Goal: Task Accomplishment & Management: Complete application form

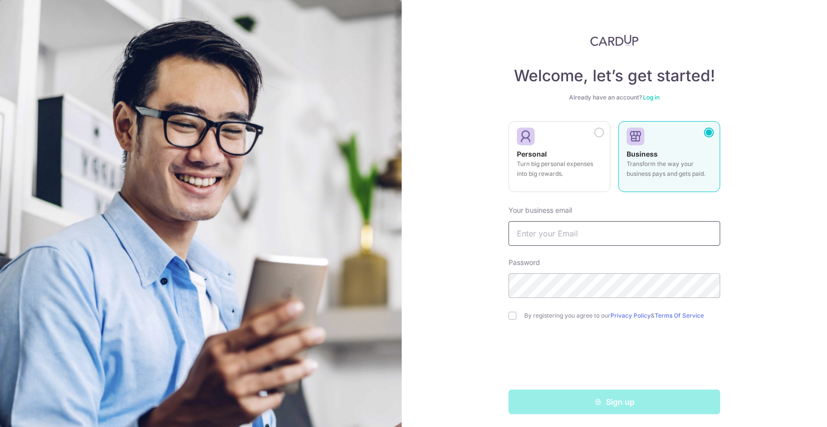
click at [544, 229] on input "text" at bounding box center [614, 233] width 212 height 25
type input "[PERSON_NAME][EMAIL_ADDRESS][DOMAIN_NAME]"
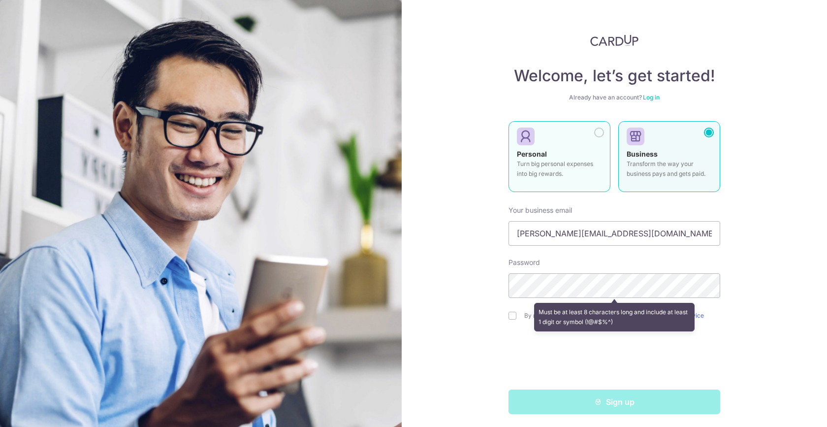
click at [585, 122] on label "Personal Turn big personal expenses into big rewards." at bounding box center [559, 156] width 102 height 71
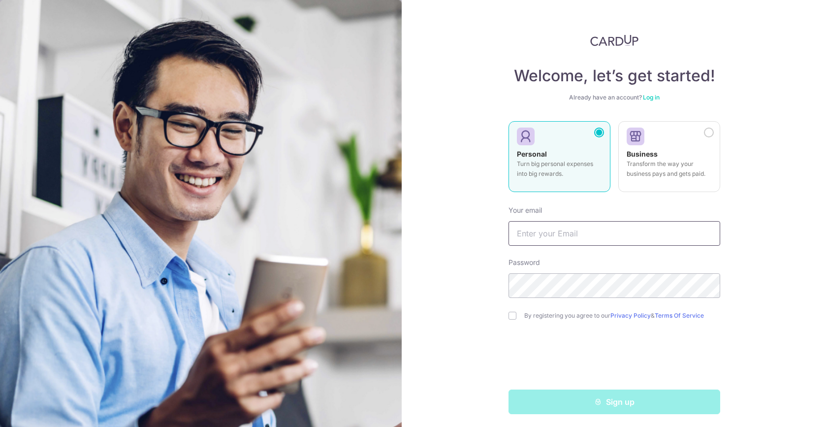
click at [569, 242] on input "text" at bounding box center [614, 233] width 212 height 25
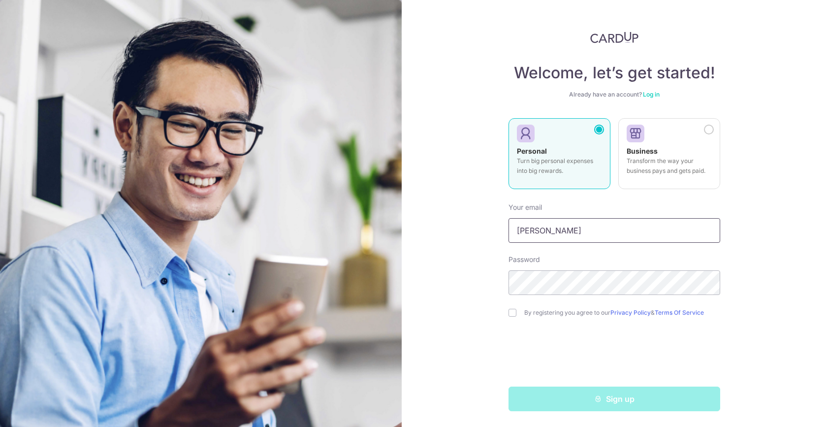
type input "[PERSON_NAME]"
